Goal: Navigation & Orientation: Find specific page/section

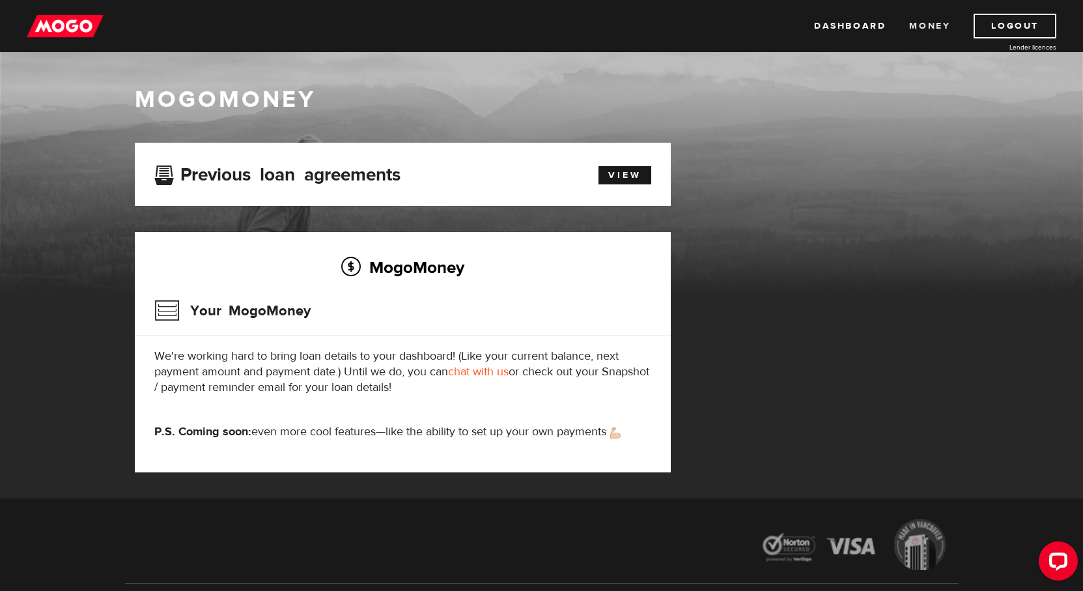
click at [932, 27] on link "Money" at bounding box center [929, 26] width 41 height 25
click at [861, 24] on link "Dashboard" at bounding box center [850, 26] width 72 height 25
click at [75, 23] on img at bounding box center [65, 26] width 77 height 25
